Goal: Find specific page/section: Find specific page/section

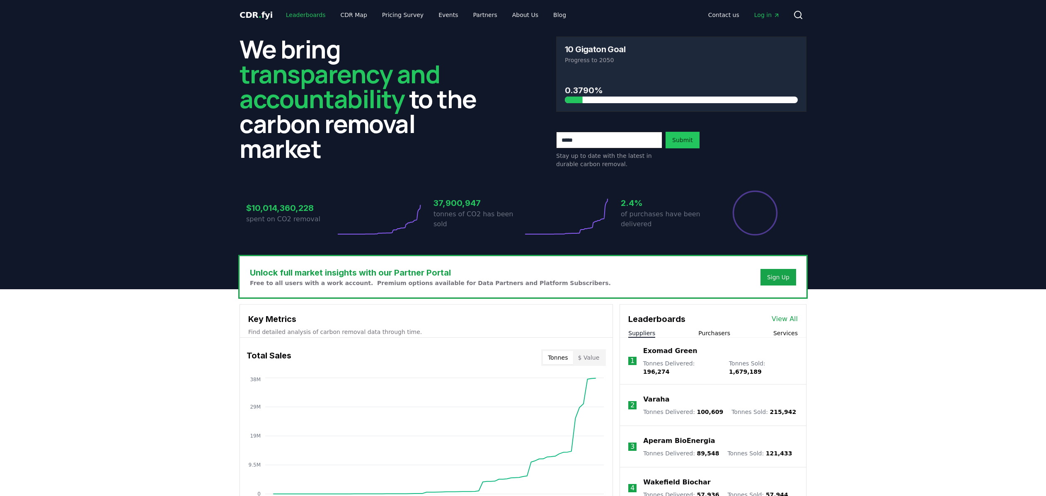
click at [303, 11] on link "Leaderboards" at bounding box center [305, 14] width 53 height 15
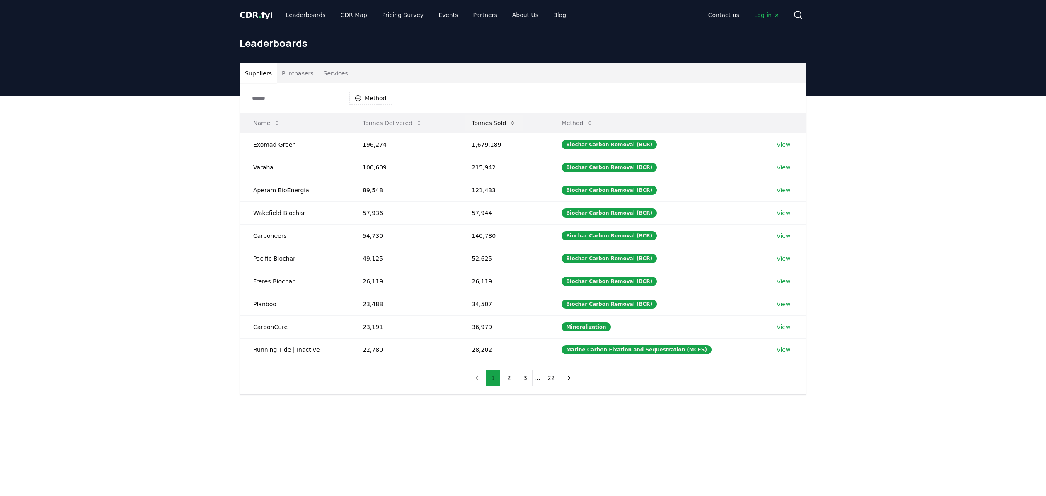
click at [495, 124] on button "Tonnes Sold" at bounding box center [494, 123] width 58 height 17
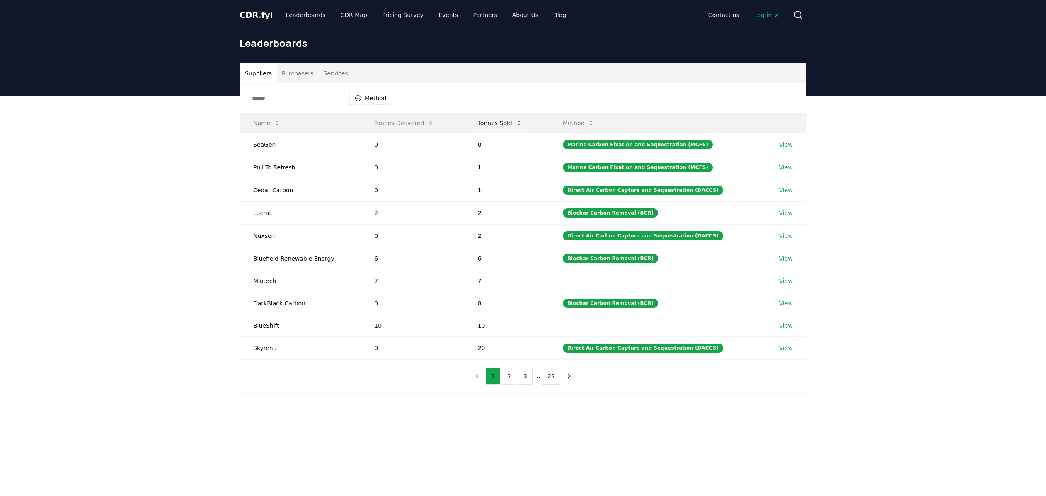
click at [495, 124] on button "Tonnes Sold" at bounding box center [500, 123] width 58 height 17
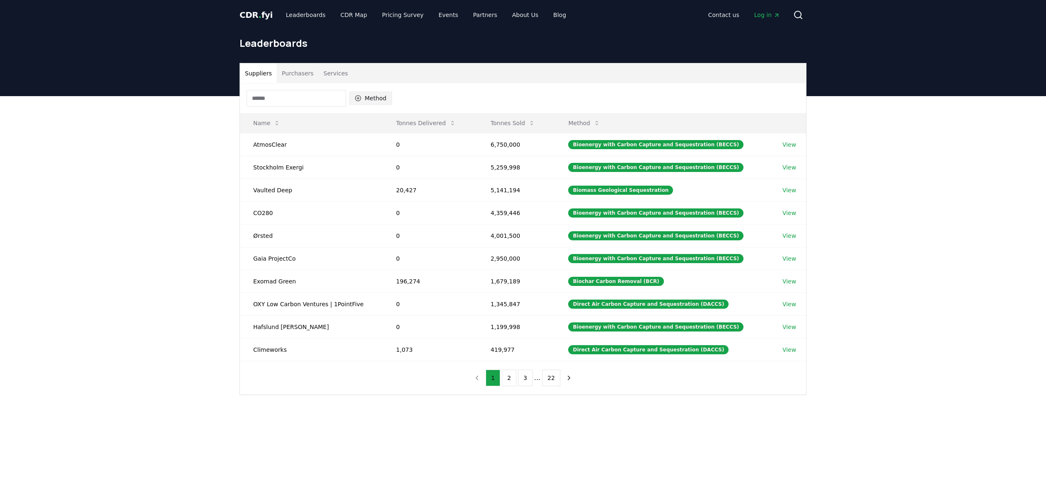
click at [366, 101] on button "Method" at bounding box center [370, 98] width 43 height 13
click at [358, 137] on div "Suggestions" at bounding box center [358, 138] width 7 height 7
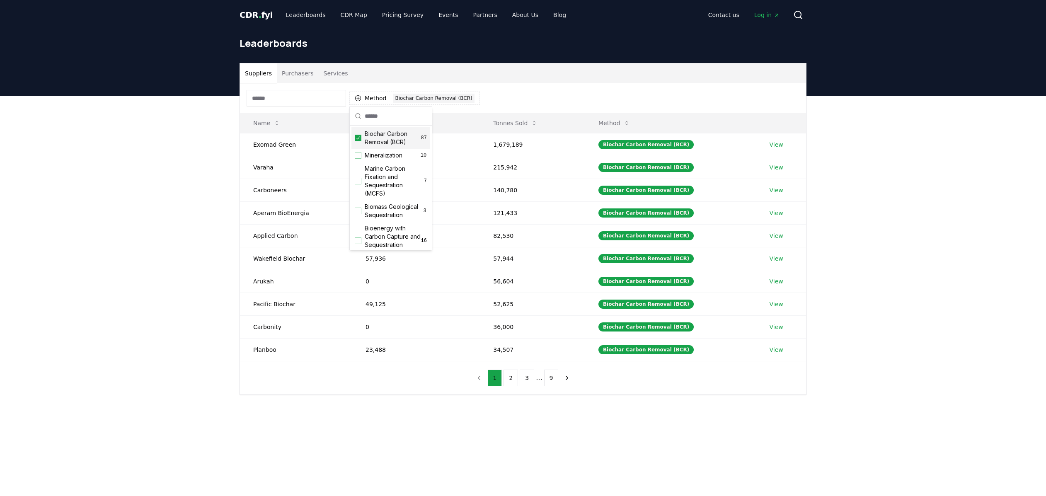
click at [221, 152] on div "Suppliers Purchasers Services Method 1 Biochar Carbon Removal (BCR) Name Tonnes…" at bounding box center [523, 262] width 1046 height 332
click at [515, 125] on button "Tonnes Sold" at bounding box center [516, 123] width 58 height 17
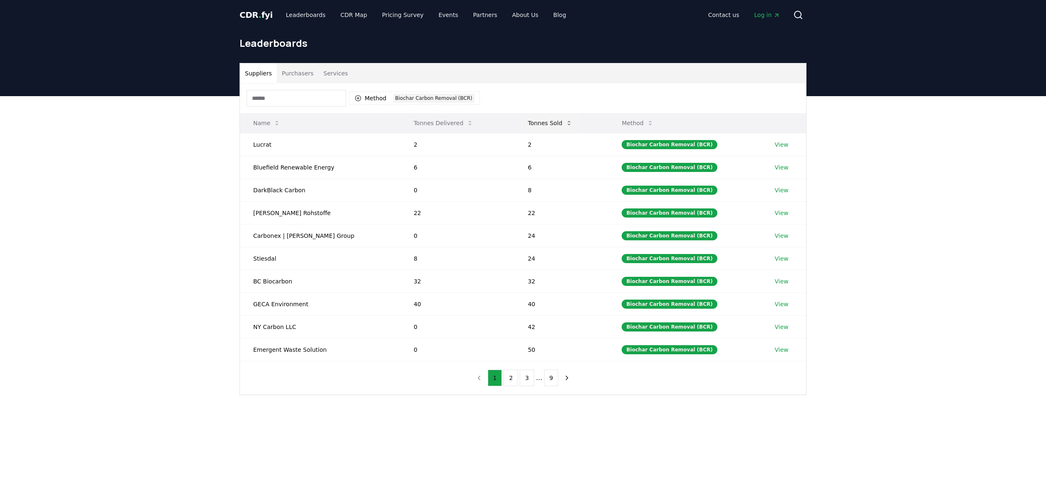
click at [522, 125] on button "Tonnes Sold" at bounding box center [551, 123] width 58 height 17
